Goal: Information Seeking & Learning: Understand process/instructions

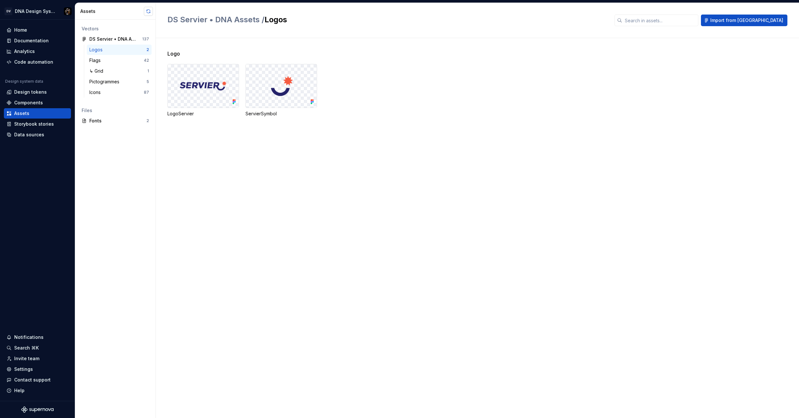
click at [149, 13] on button "button" at bounding box center [148, 11] width 9 height 9
click at [56, 35] on div "Documentation" at bounding box center [37, 40] width 67 height 10
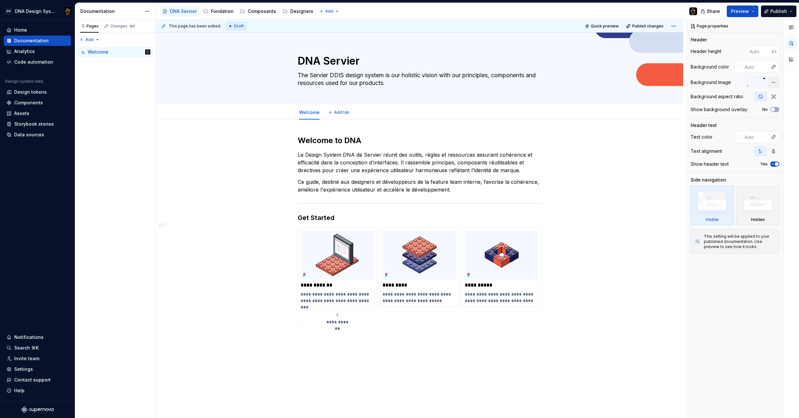
type textarea "*"
